Goal: Contribute content

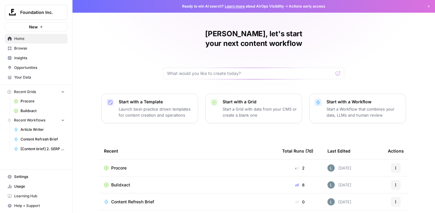
click at [36, 76] on span "Your Data" at bounding box center [39, 77] width 50 height 5
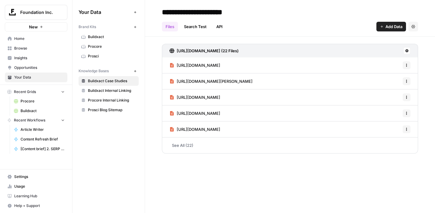
click at [137, 71] on span "New" at bounding box center [137, 71] width 0 height 0
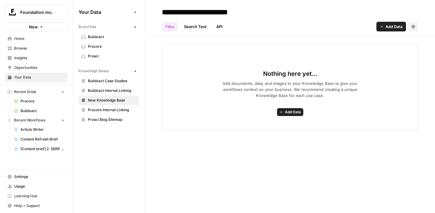
type input "**********"
click at [394, 26] on span "Add Data" at bounding box center [394, 27] width 17 height 6
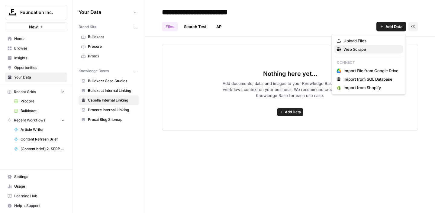
click at [371, 49] on span "Web Scrape" at bounding box center [371, 49] width 55 height 6
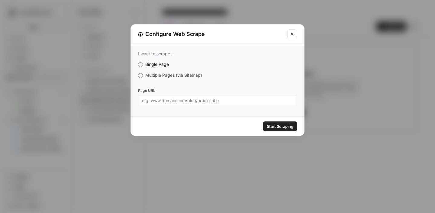
click at [137, 76] on div "I want to scrape... Single Page Multiple Pages (via Sitemap) Page URL" at bounding box center [218, 79] width 174 height 70
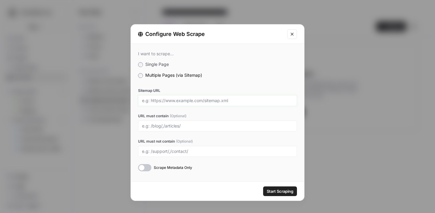
click at [163, 98] on input "Sitemap URL" at bounding box center [217, 100] width 151 height 5
paste input "[URL][DOMAIN_NAME]"
type input "[URL][DOMAIN_NAME]"
click at [155, 128] on input "URL must contain (Optional)" at bounding box center [217, 125] width 151 height 5
type input "/blog/"
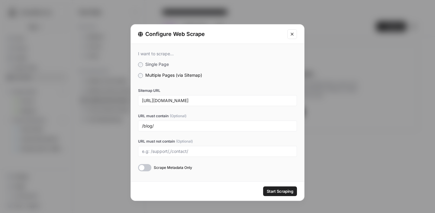
click at [283, 187] on button "Start Scraping" at bounding box center [280, 192] width 34 height 10
